Goal: Information Seeking & Learning: Learn about a topic

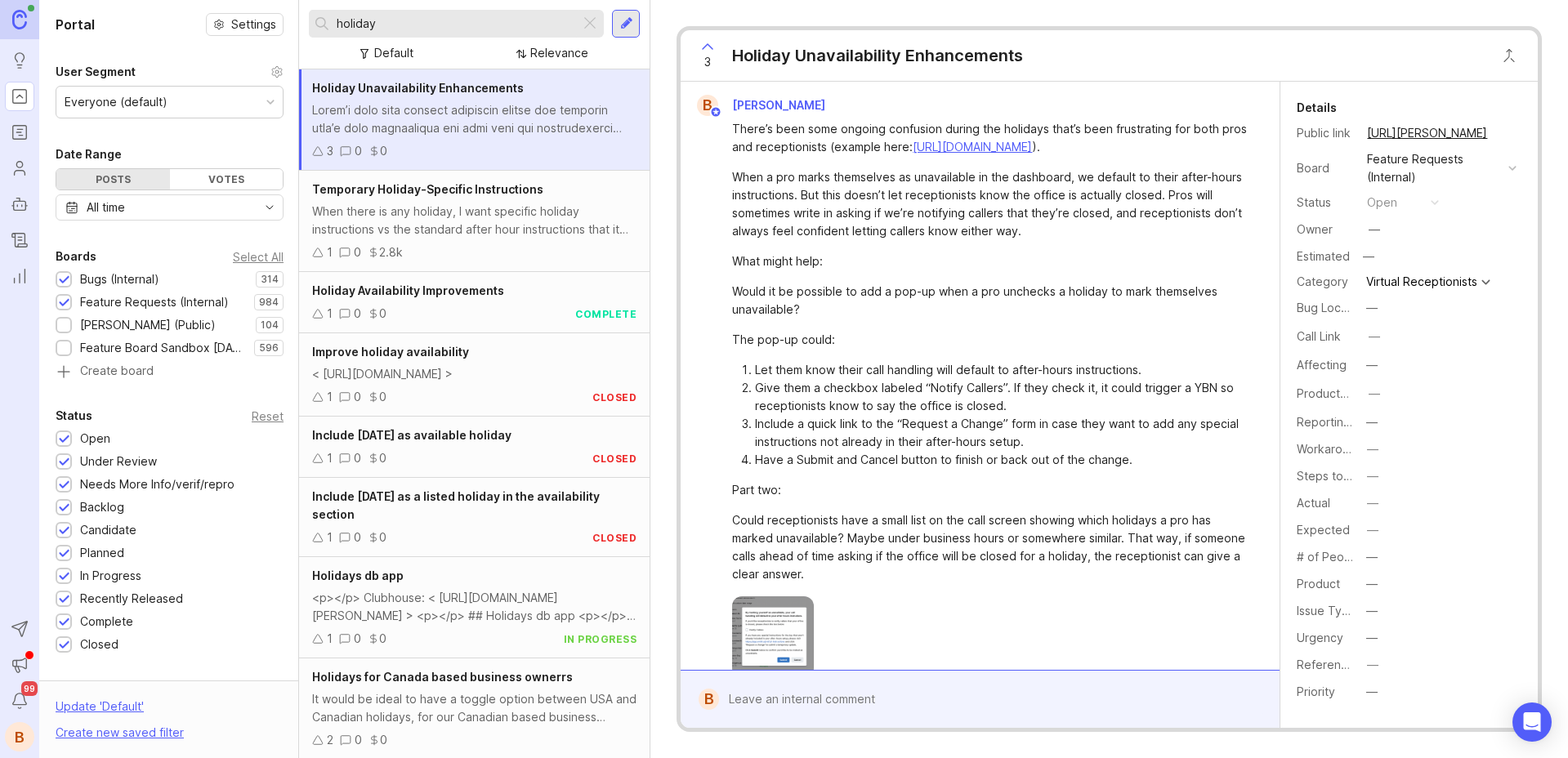
scroll to position [79, 0]
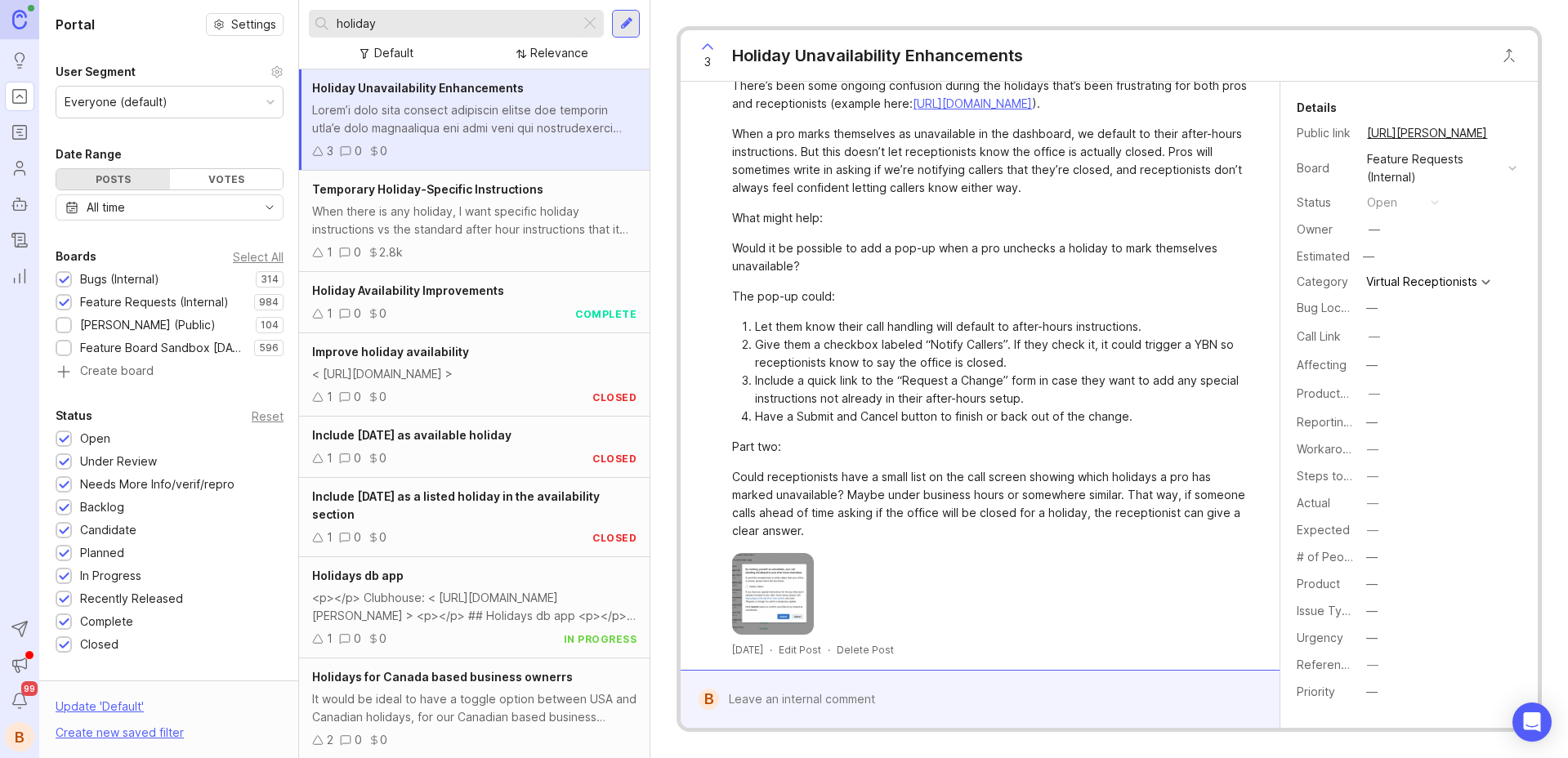
click at [534, 103] on div at bounding box center [475, 119] width 325 height 36
click at [515, 460] on div "1 0 0 closed" at bounding box center [475, 458] width 325 height 18
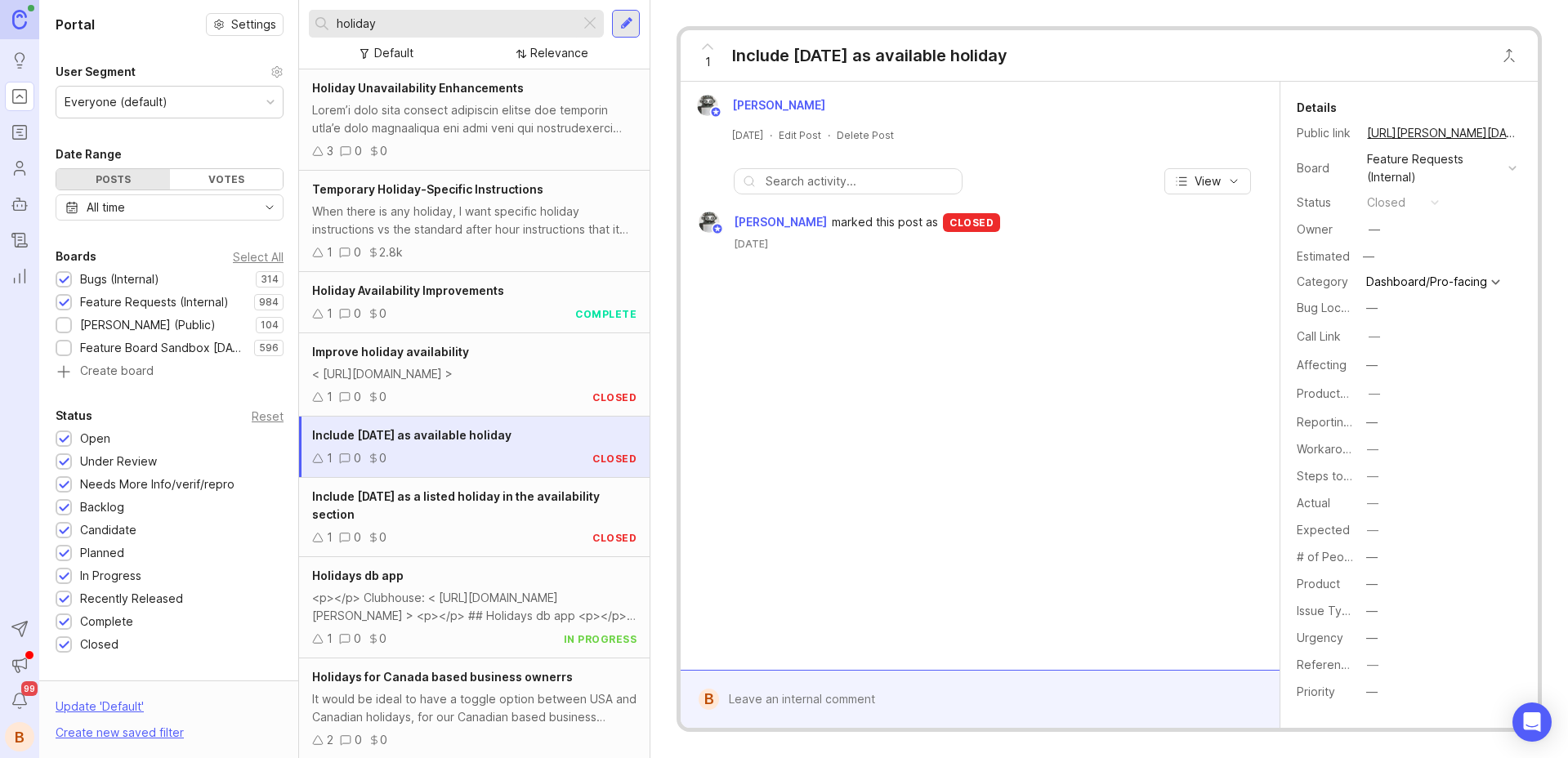
click at [487, 520] on div "Include [DATE] as a listed holiday in the availability section" at bounding box center [475, 506] width 325 height 36
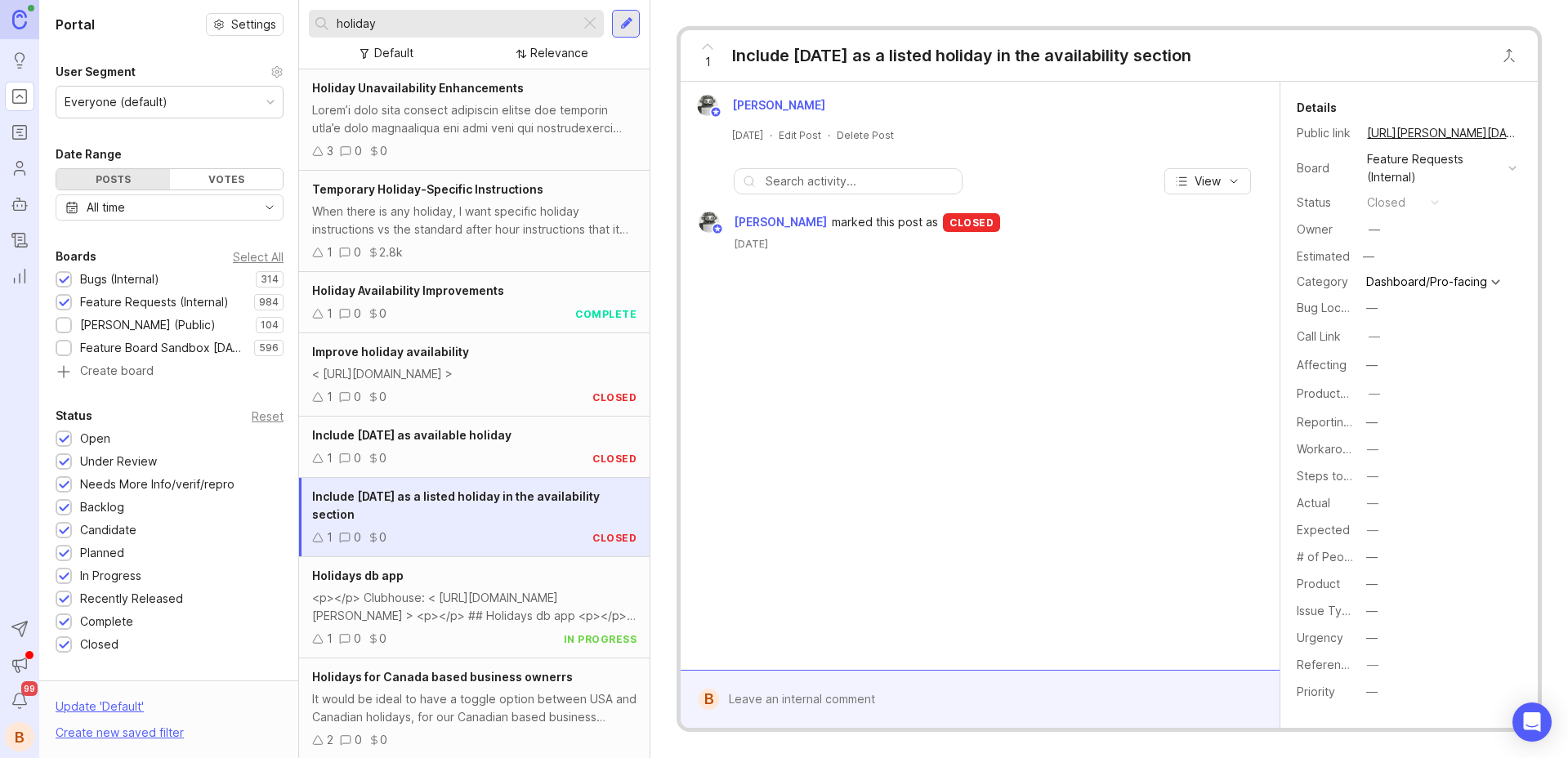
click at [477, 139] on div "Holiday Unavailability Enhancements 3 0 0" at bounding box center [474, 119] width 351 height 101
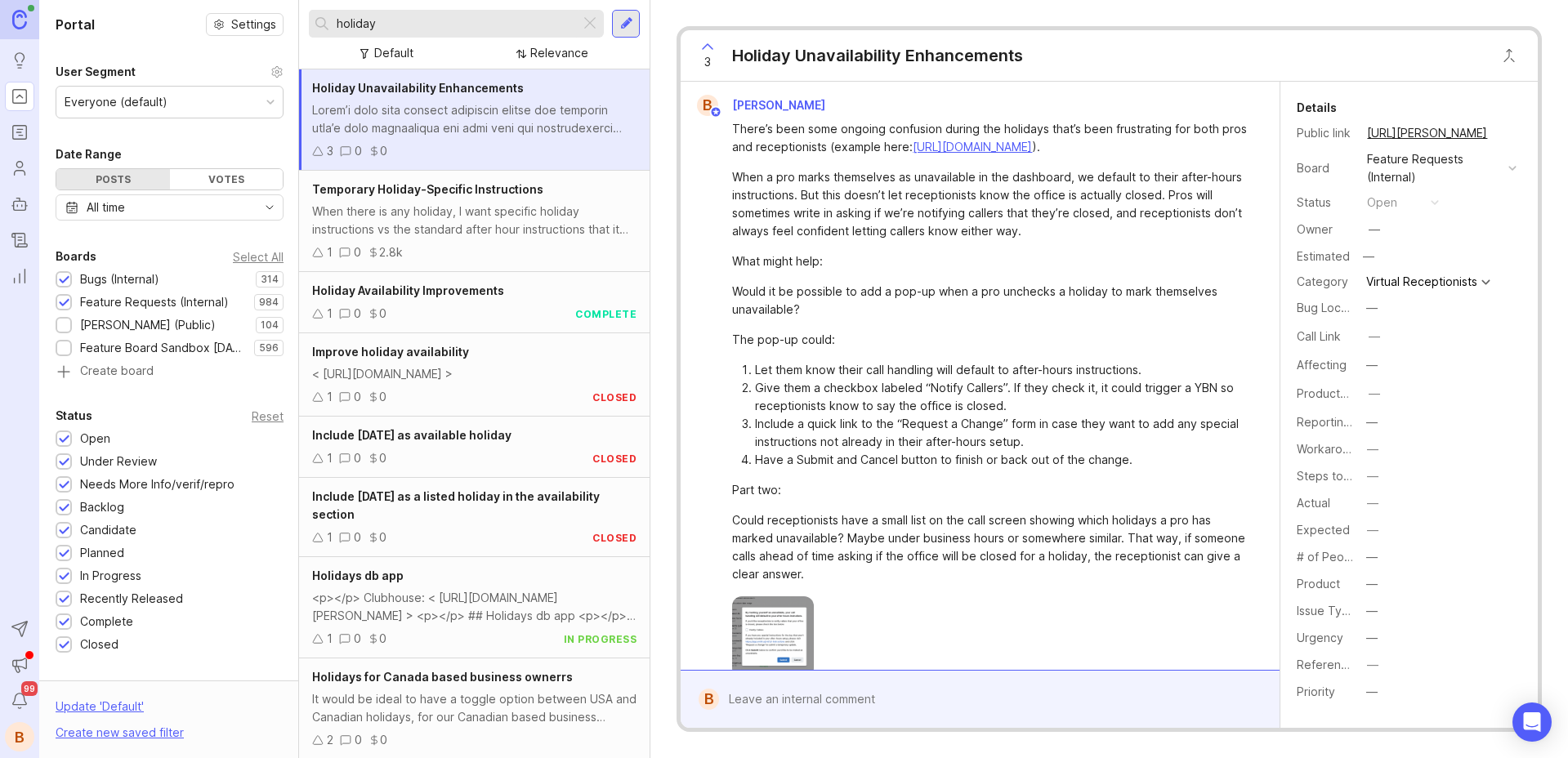
click at [478, 196] on div "Temporary Holiday-Specific Instructions" at bounding box center [475, 189] width 325 height 18
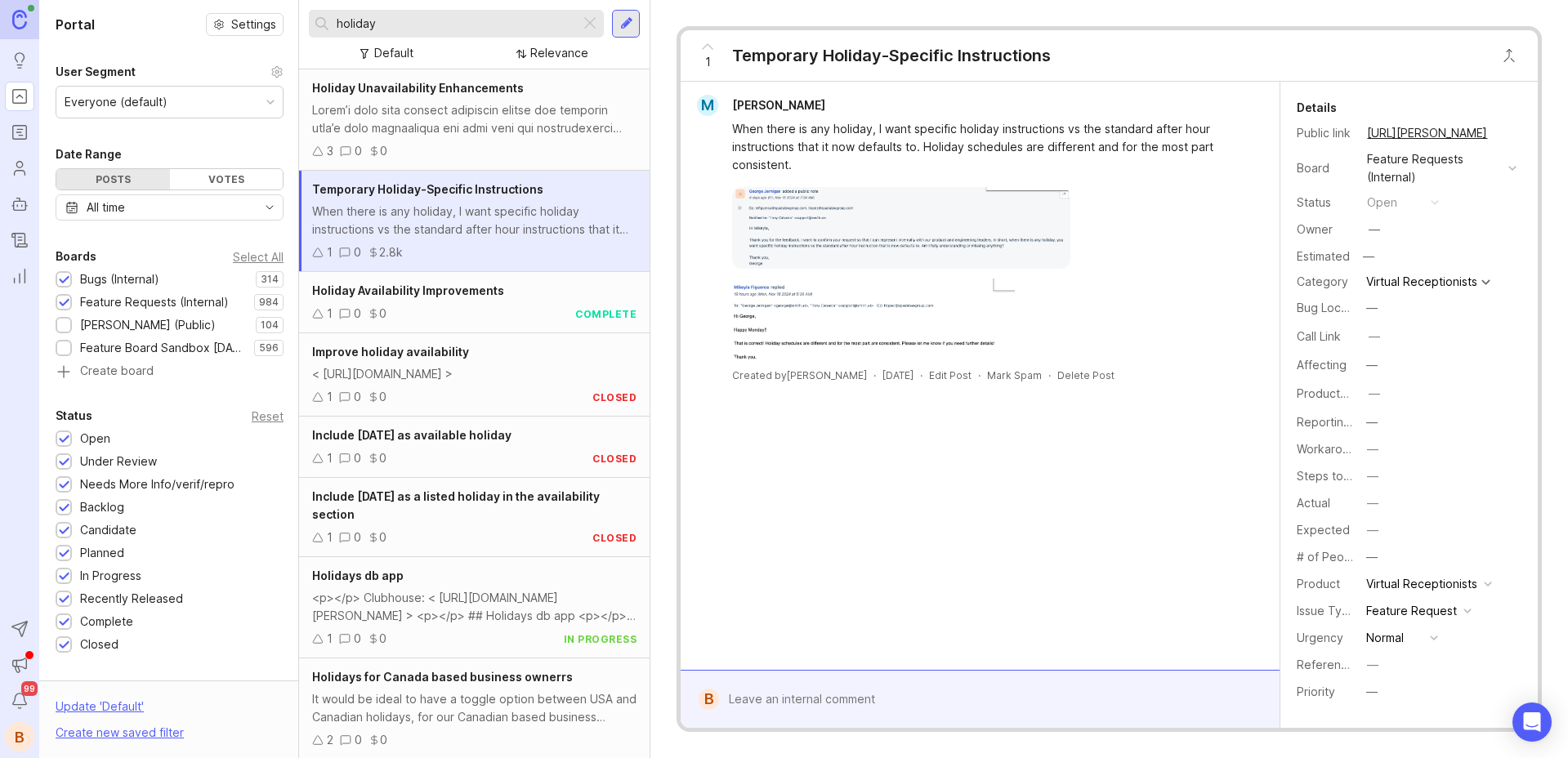
click at [856, 254] on img at bounding box center [901, 228] width 338 height 82
click at [472, 120] on div at bounding box center [475, 119] width 325 height 36
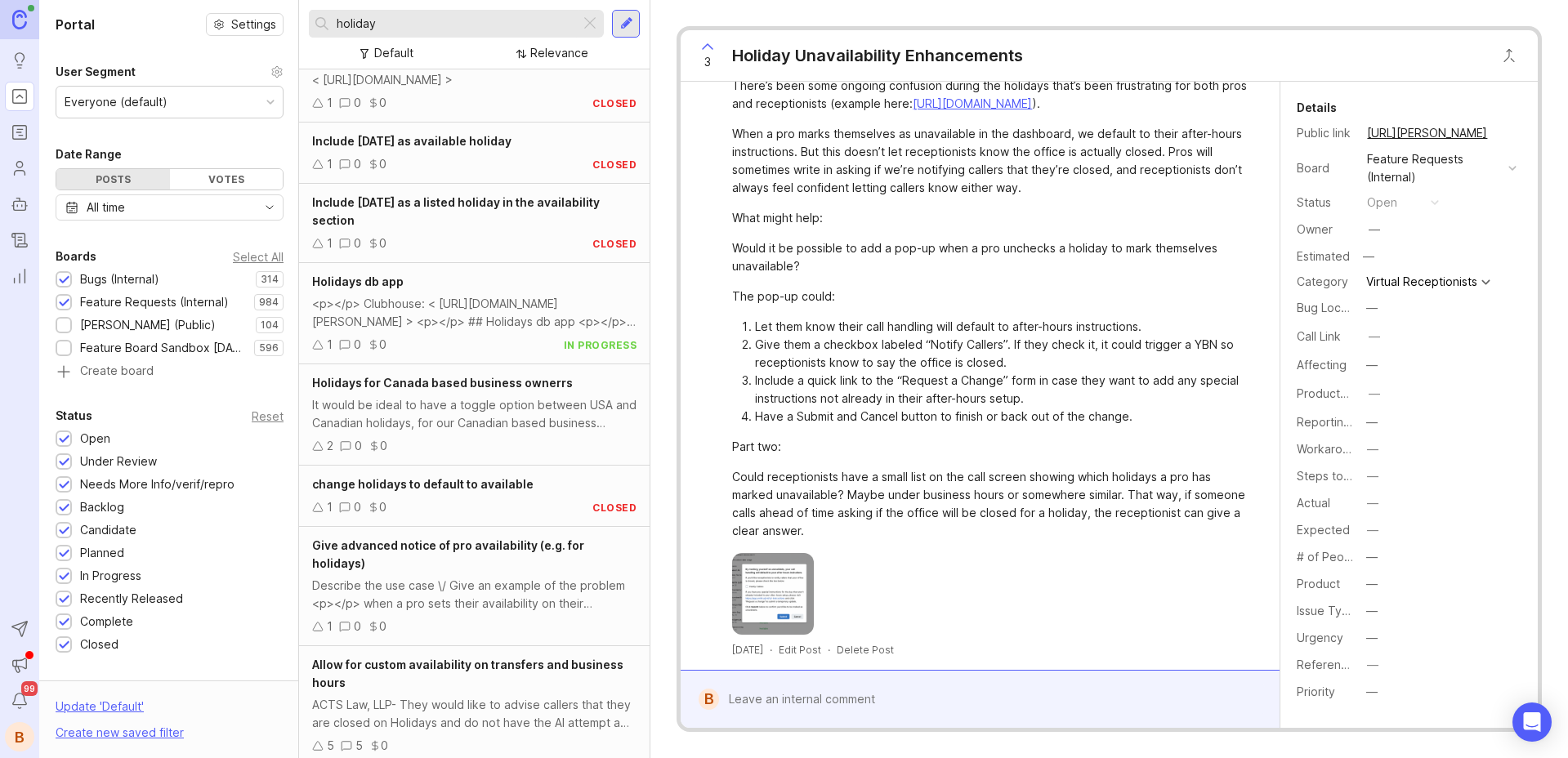
scroll to position [305, 0]
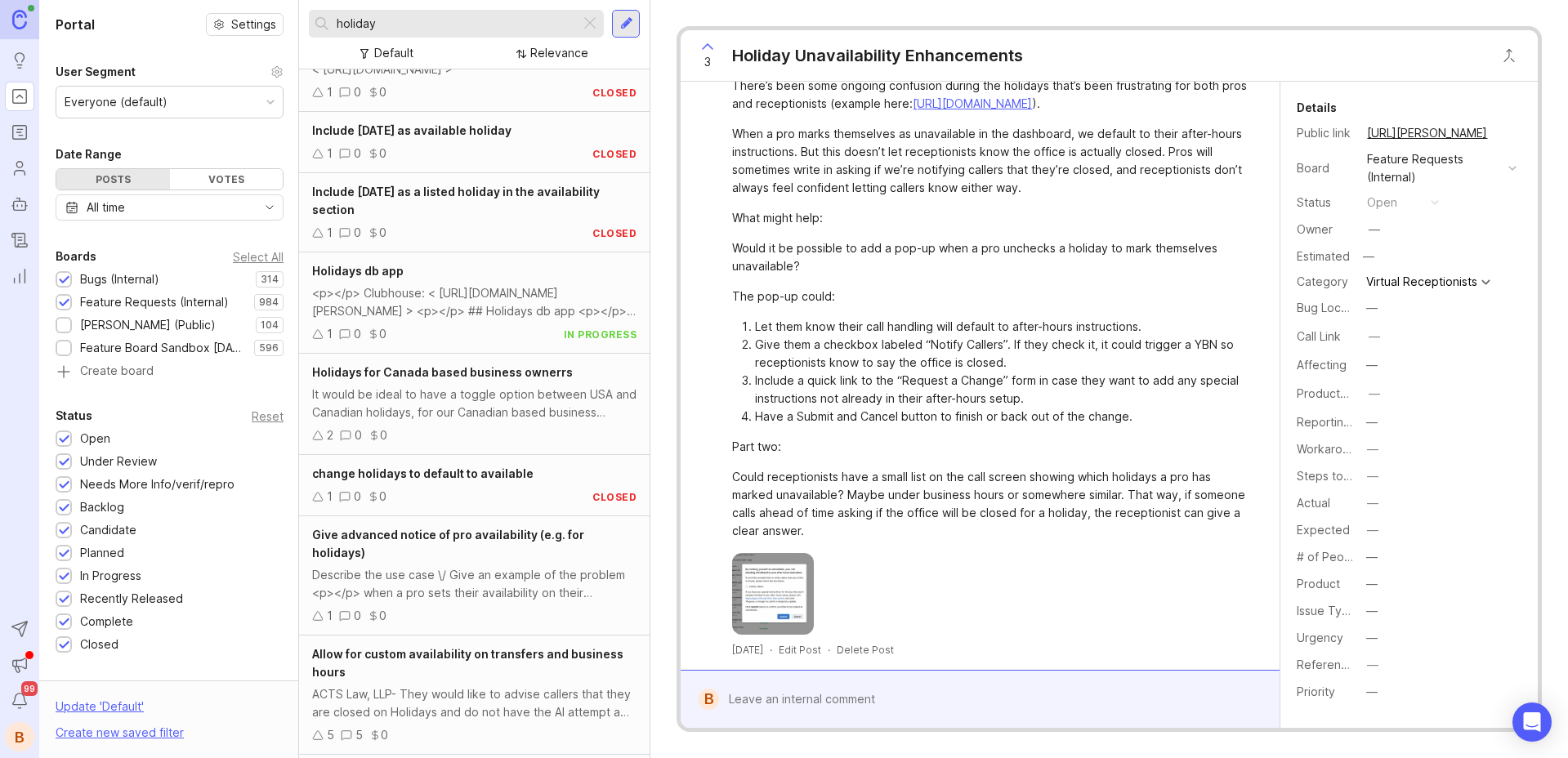
click at [466, 288] on div "<p></p> Clubhouse: < [URL][DOMAIN_NAME][PERSON_NAME] > <p></p> ## Holidays db a…" at bounding box center [475, 302] width 325 height 36
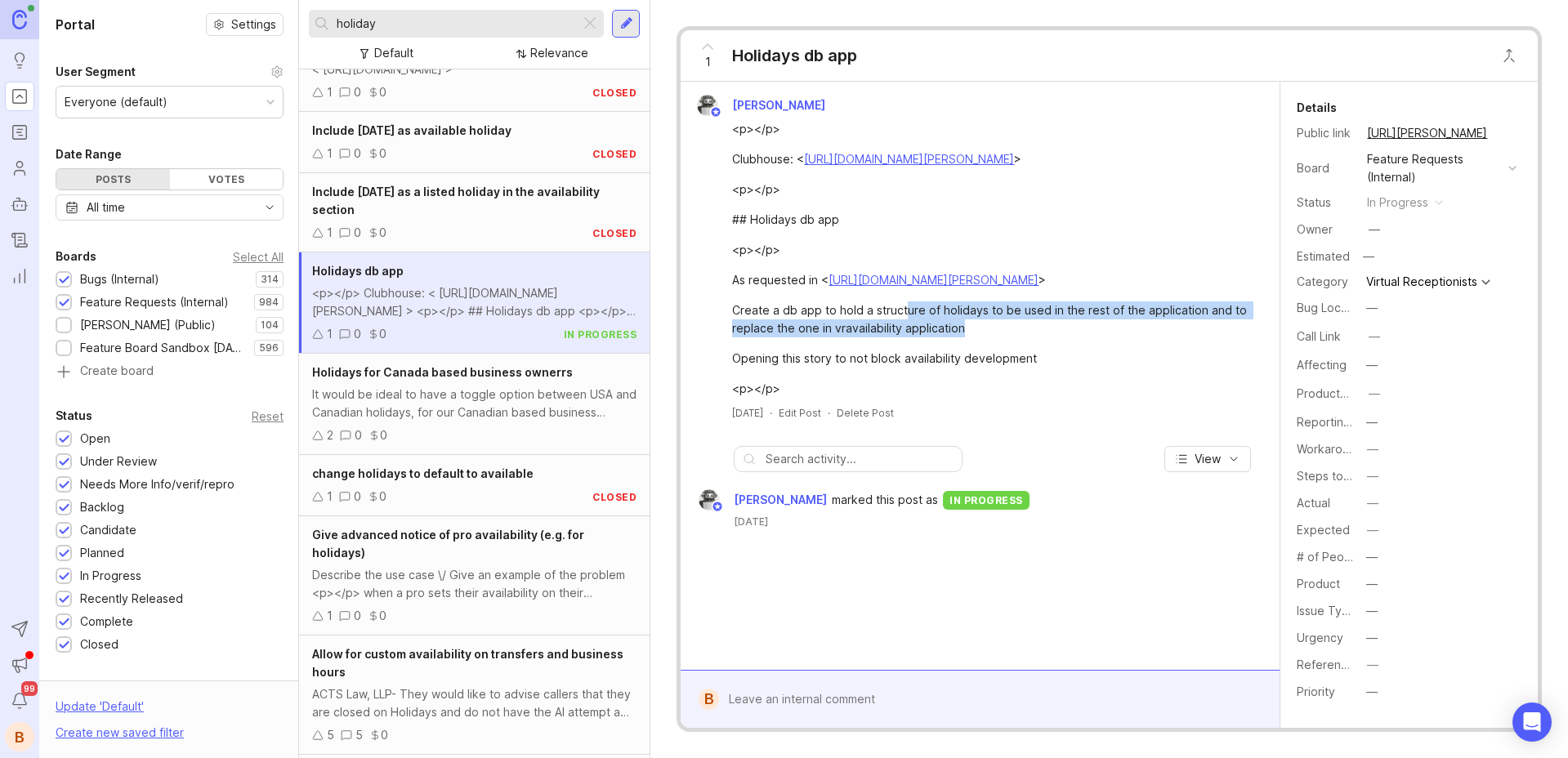
drag, startPoint x: 906, startPoint y: 313, endPoint x: 989, endPoint y: 330, distance: 84.7
click at [989, 330] on div "Create a db app to hold a structure of holidays to be used in the rest of the a…" at bounding box center [989, 319] width 515 height 36
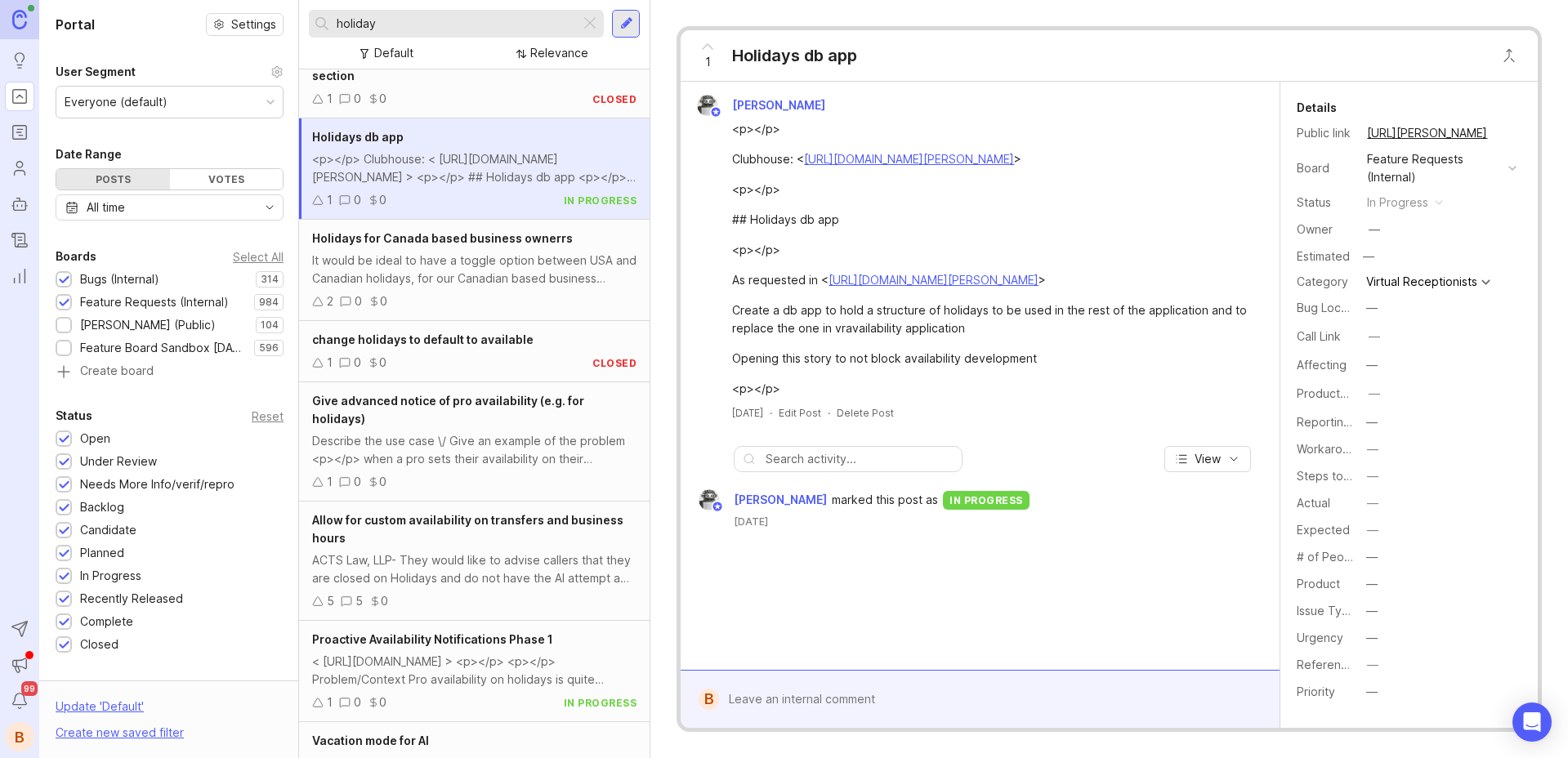
scroll to position [445, 0]
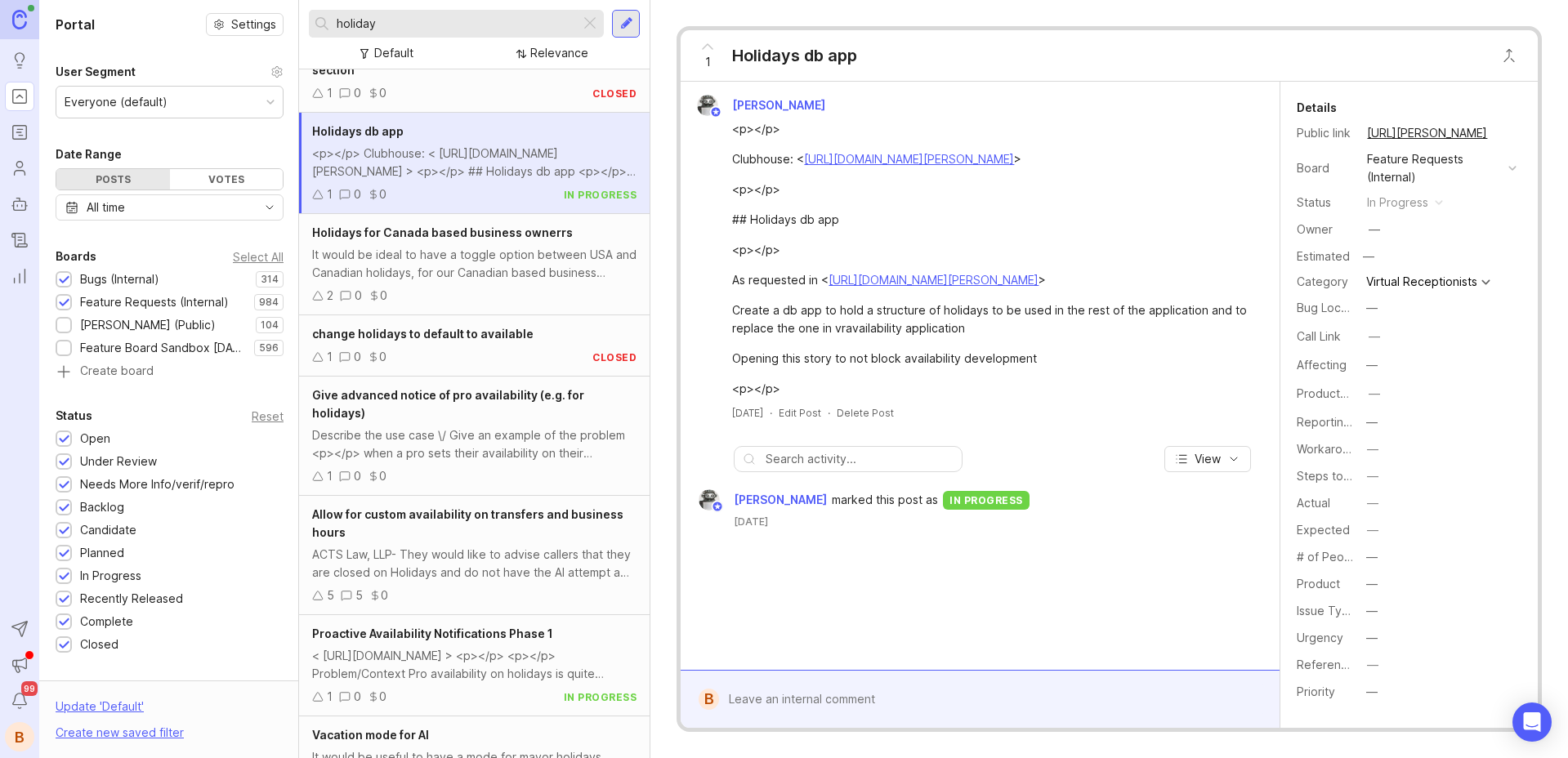
click at [439, 279] on div "It would be ideal to have a toggle option between USA and Canadian holidays, fo…" at bounding box center [475, 264] width 325 height 36
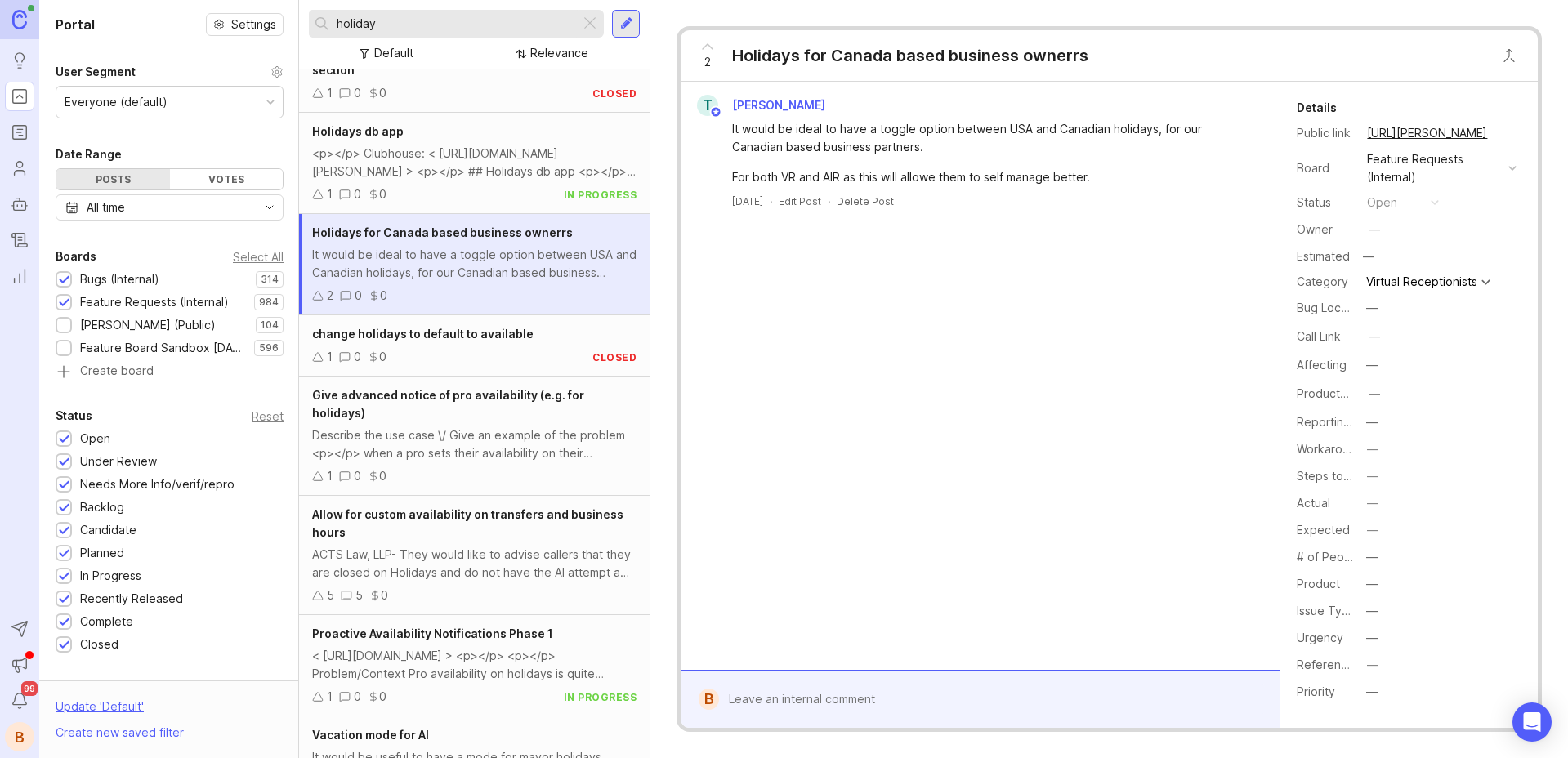
click at [478, 337] on span "change holidays to default to available" at bounding box center [423, 334] width 222 height 14
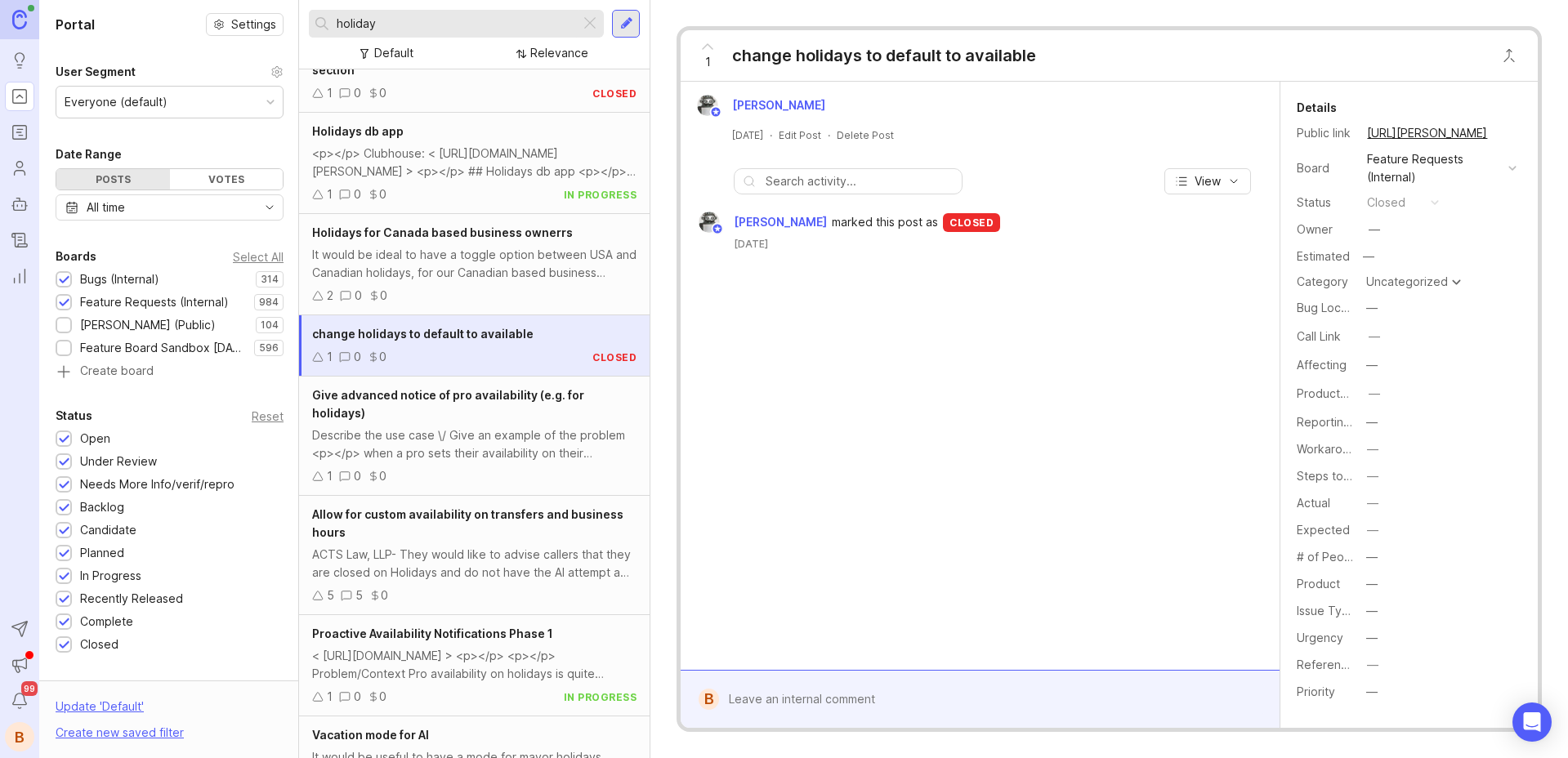
click at [448, 445] on div "Give advanced notice of pro availability (e.g. for holidays) Describe the use c…" at bounding box center [474, 436] width 351 height 119
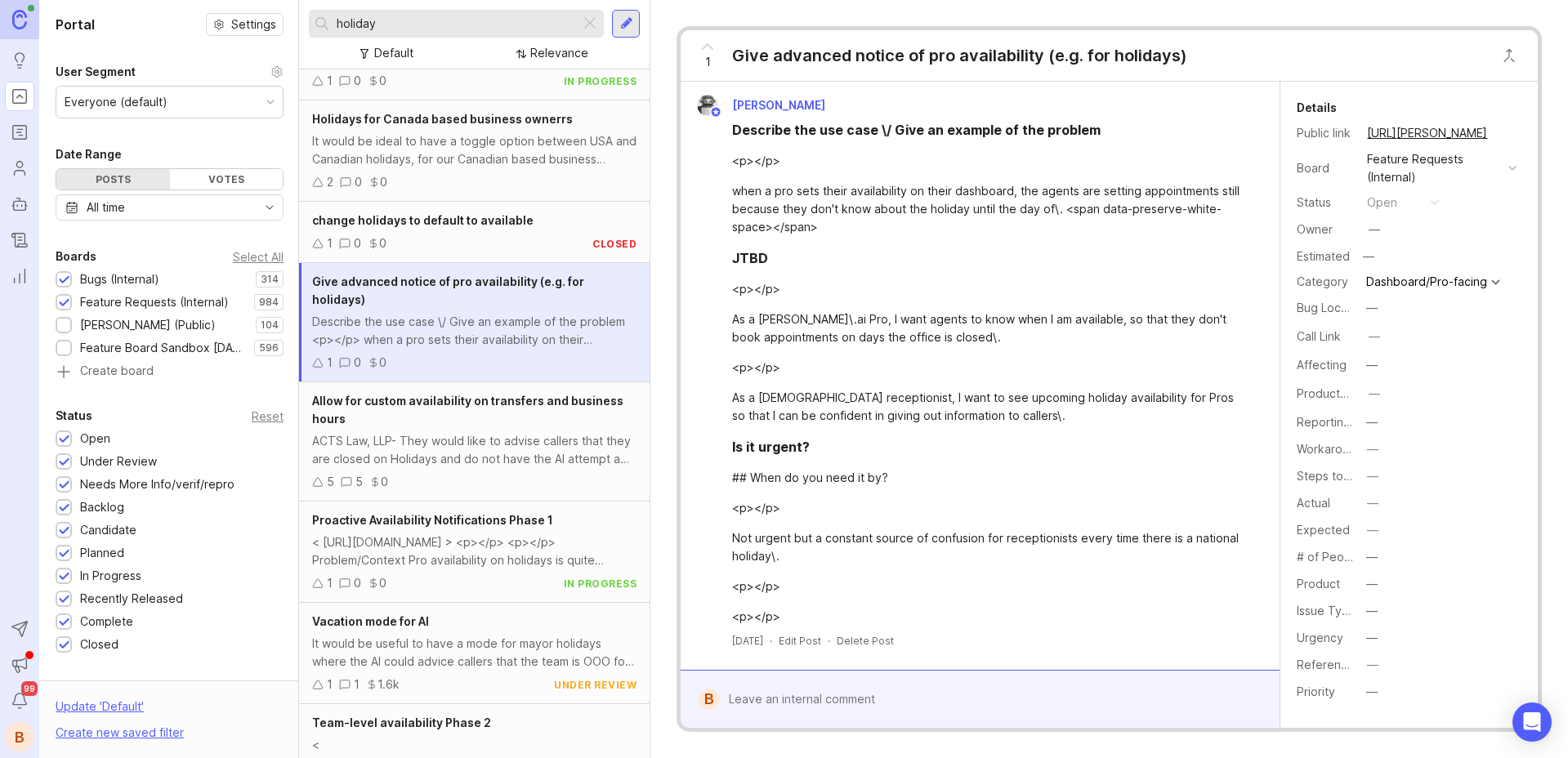
scroll to position [563, 0]
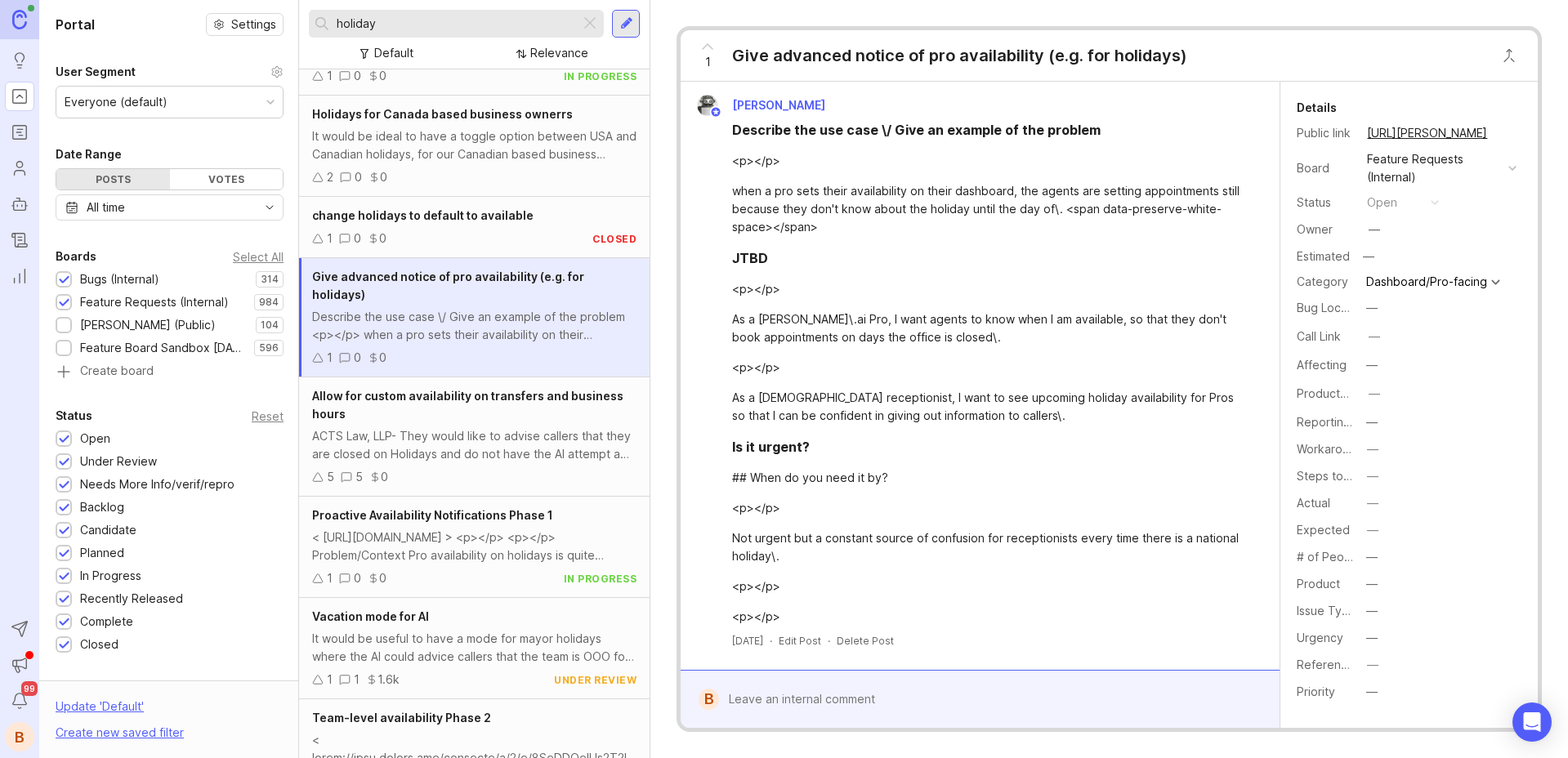
click at [493, 431] on div "ACTS Law, LLP- They would like to advise callers that they are closed on Holida…" at bounding box center [475, 445] width 325 height 36
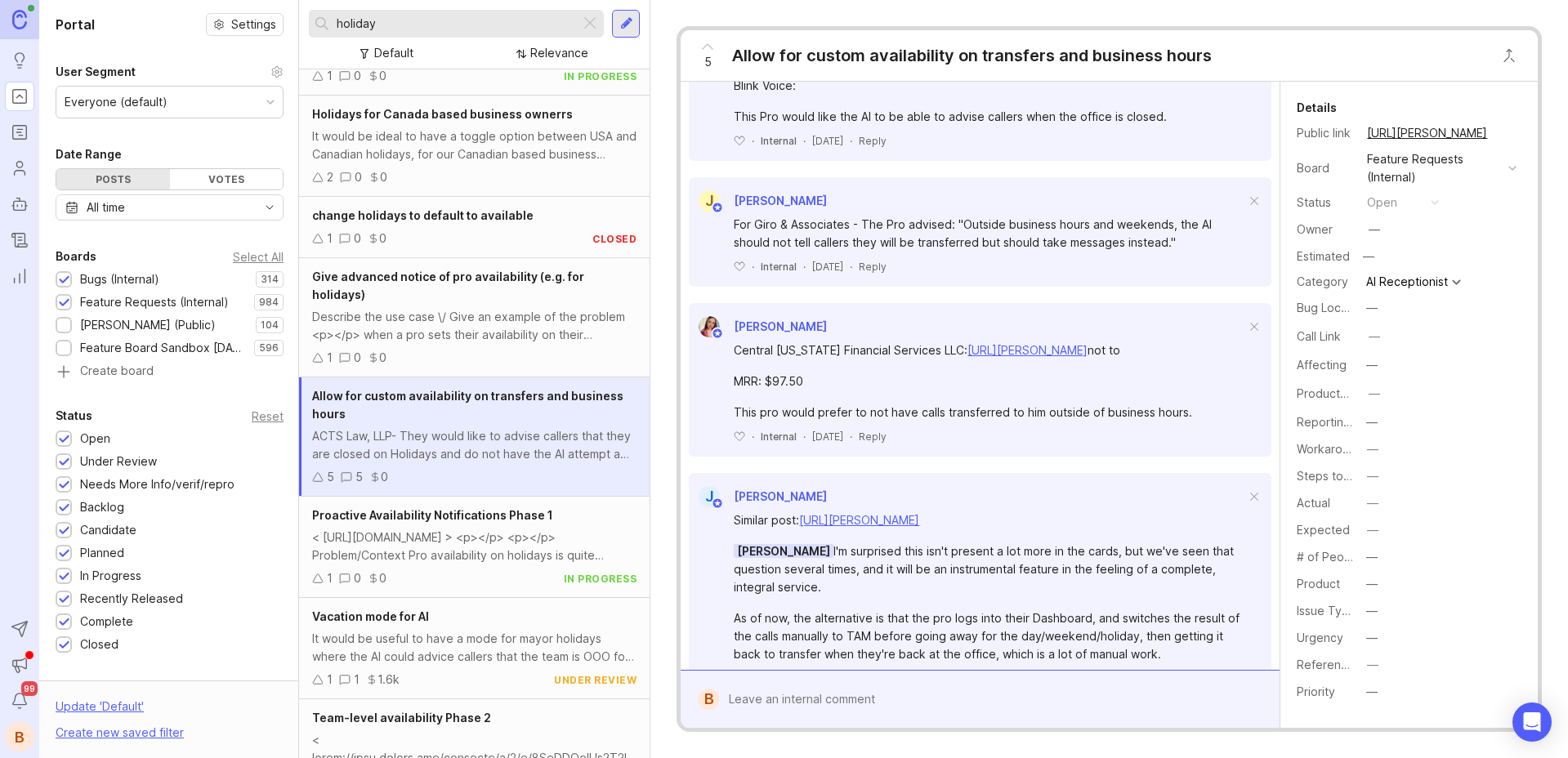
scroll to position [559, 0]
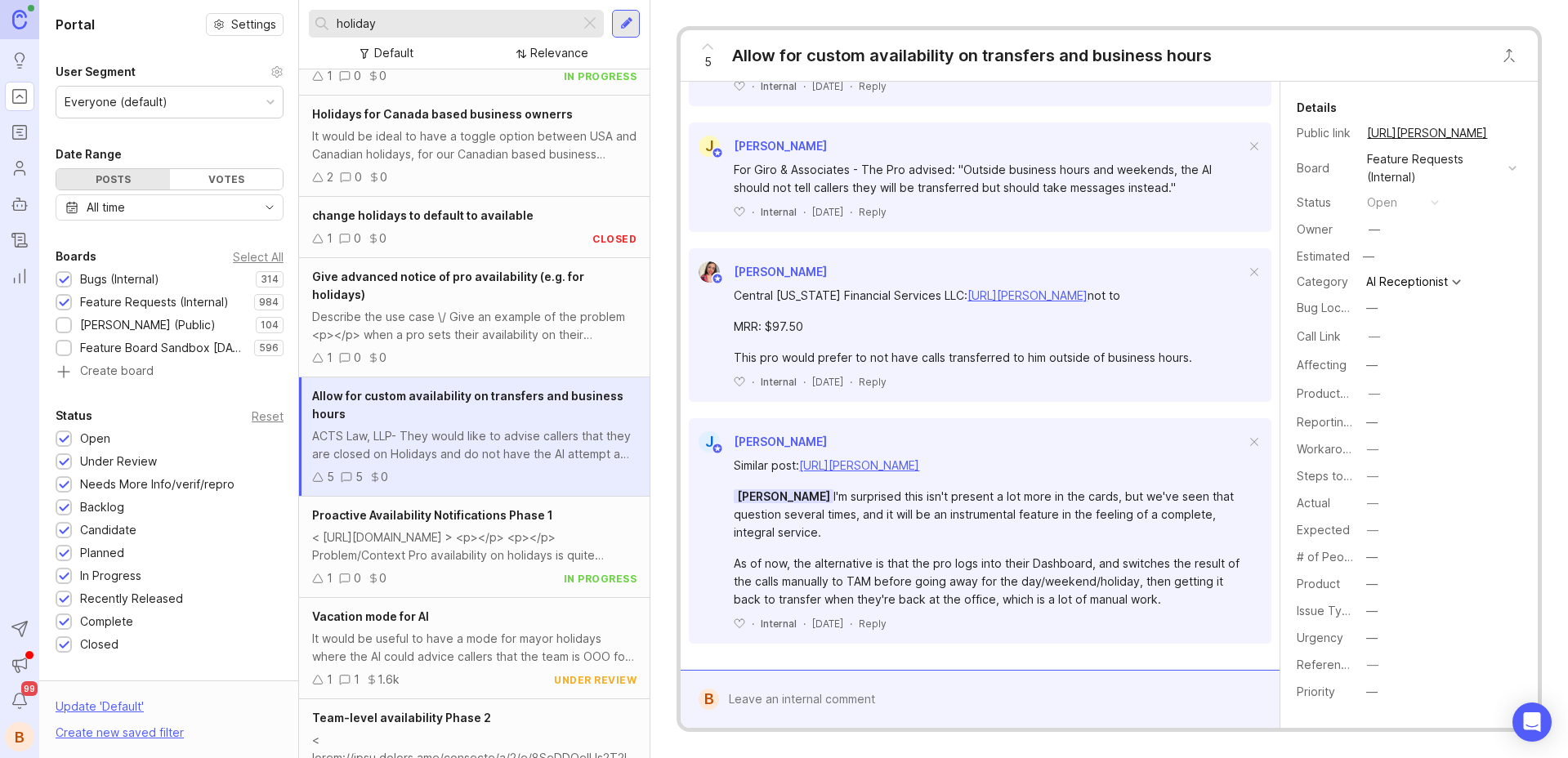
click at [810, 545] on div "Similar post: [URL][PERSON_NAME] [PERSON_NAME]'m surprised this isn't present a…" at bounding box center [989, 533] width 512 height 152
drag, startPoint x: 953, startPoint y: 522, endPoint x: 956, endPoint y: 539, distance: 17.3
click at [956, 539] on div "[PERSON_NAME]'m surprised this isn't present a lot more in the cards, but we've…" at bounding box center [989, 515] width 512 height 54
click at [471, 630] on div "It would be useful to have a mode for mayor holidays where the AI could advice …" at bounding box center [475, 648] width 325 height 36
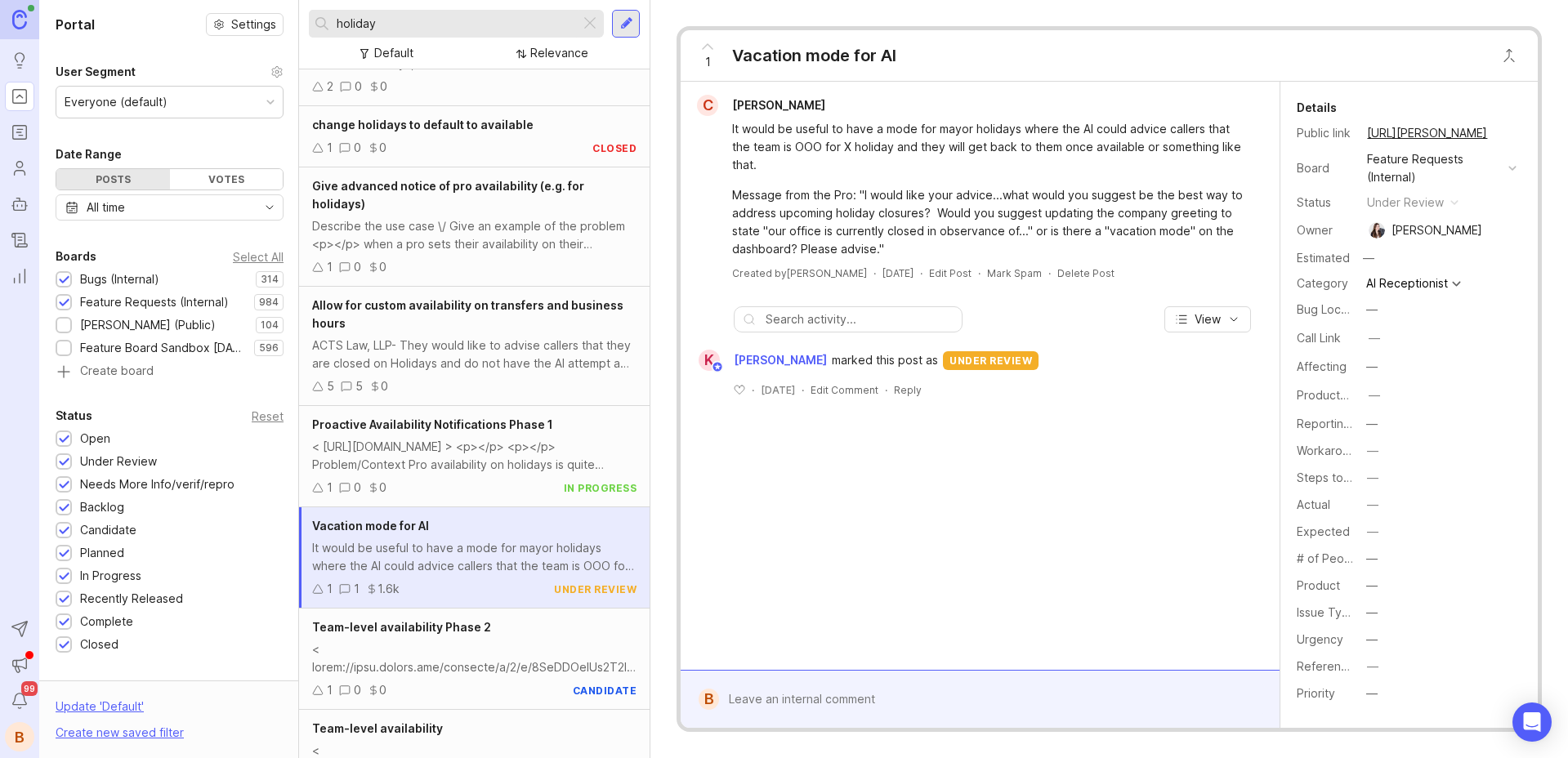
scroll to position [689, 0]
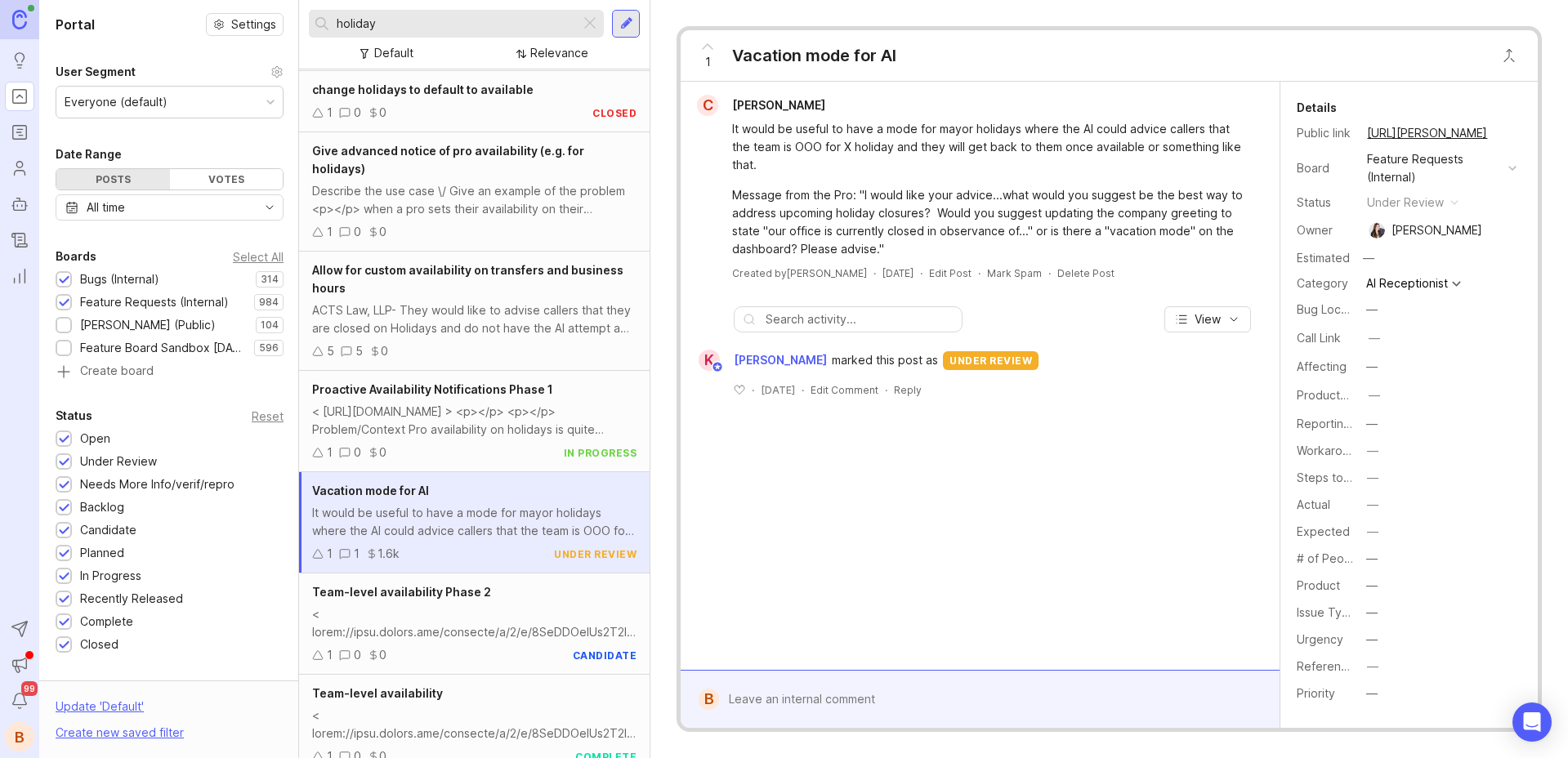
click at [446, 605] on div at bounding box center [475, 623] width 325 height 36
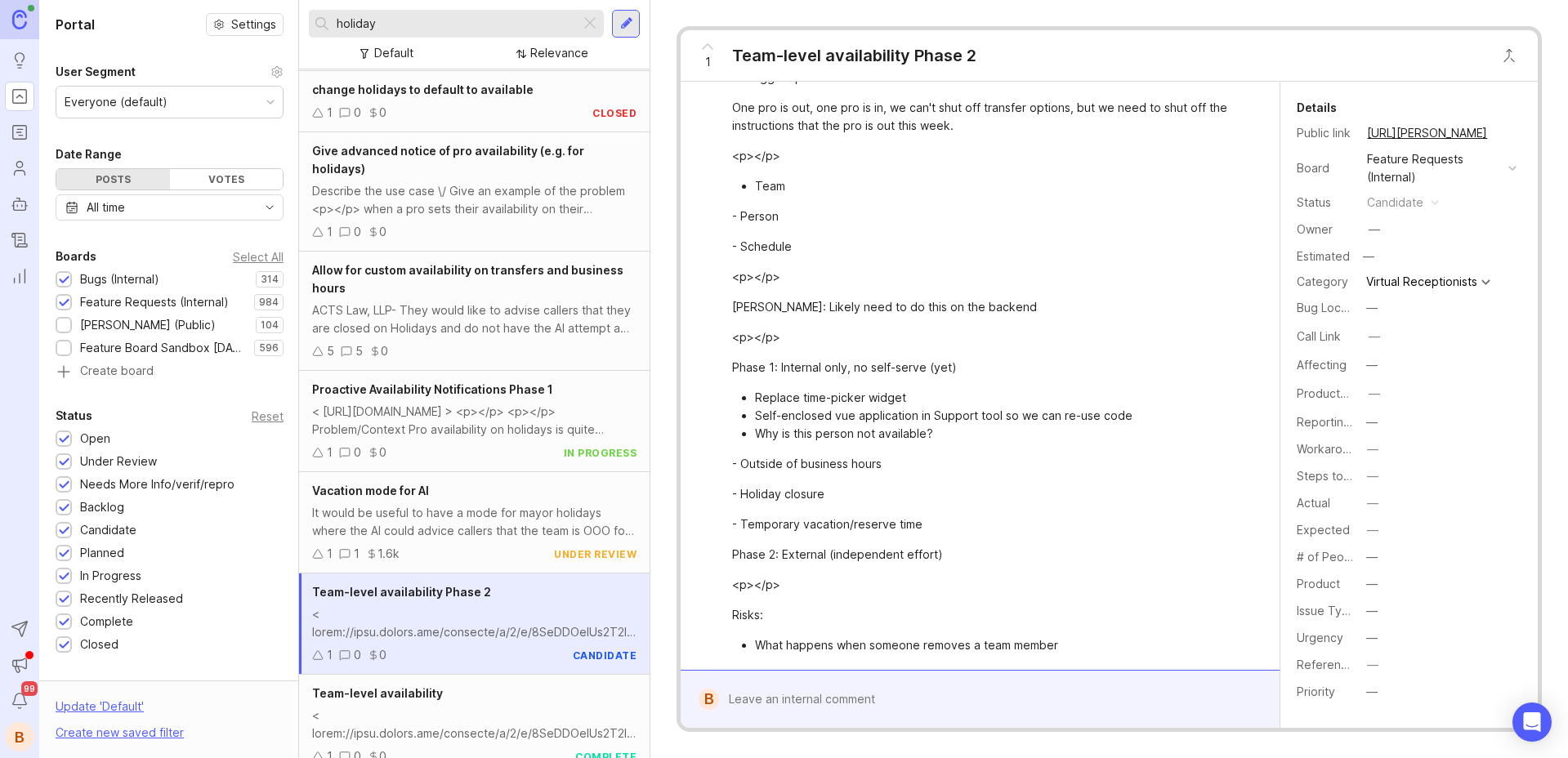
scroll to position [128, 0]
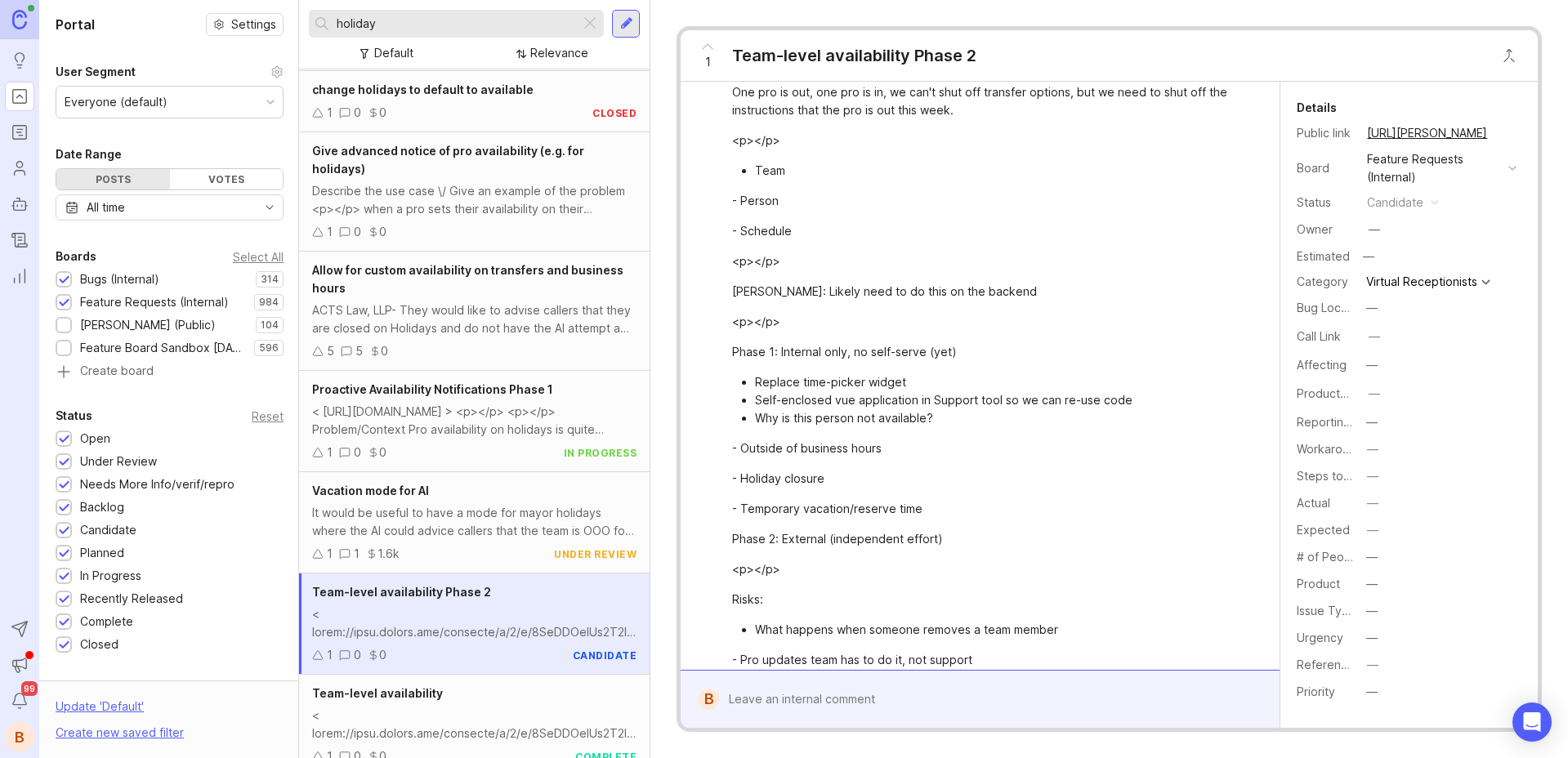
click at [446, 685] on div "Team-level availability" at bounding box center [475, 693] width 325 height 18
